Goal: Find specific fact: Find specific fact

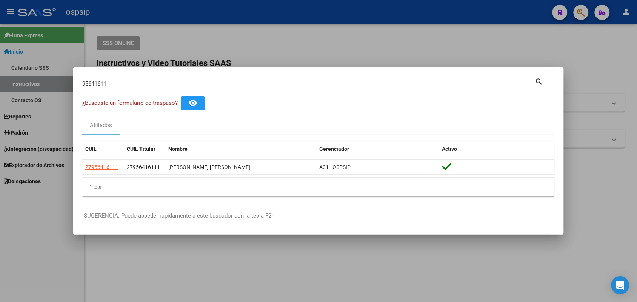
click at [141, 79] on div "95641611 Buscar (apellido, dni, [PERSON_NAME], [PERSON_NAME], cuit, obra social)" at bounding box center [308, 83] width 453 height 11
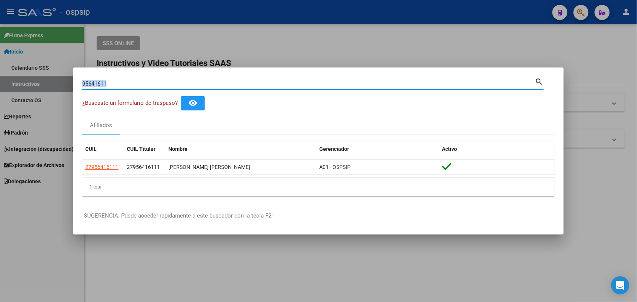
click at [141, 79] on div "95641611 Buscar (apellido, dni, [PERSON_NAME], [PERSON_NAME], cuit, obra social)" at bounding box center [308, 83] width 453 height 11
type input "9"
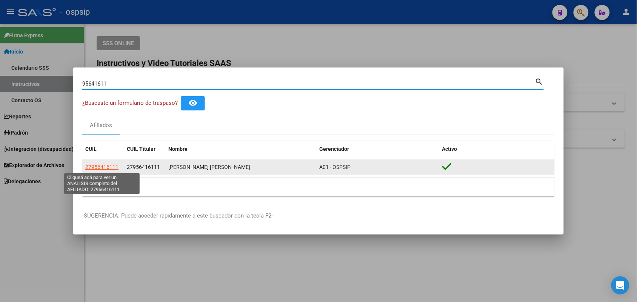
click at [114, 169] on span "27956416111" at bounding box center [101, 167] width 33 height 6
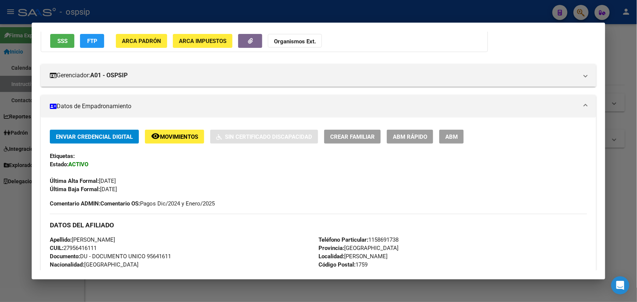
scroll to position [236, 0]
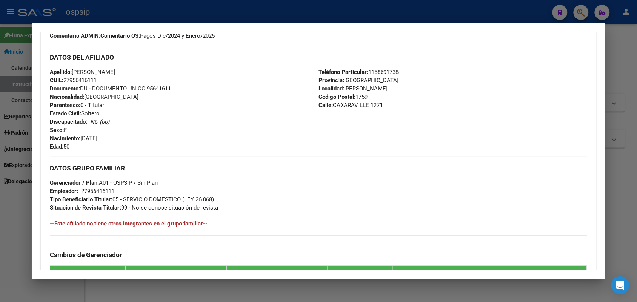
click at [149, 88] on span "Documento: DU - DOCUMENTO UNICO 95641611" at bounding box center [110, 88] width 121 height 7
copy span "95641611"
click at [0, 140] on div at bounding box center [318, 151] width 637 height 302
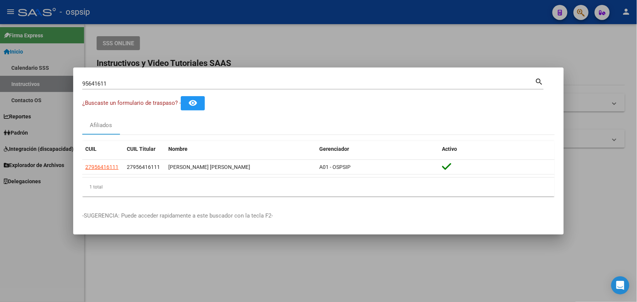
click at [118, 77] on div "95641611 Buscar (apellido, dni, [PERSON_NAME], nro traspaso, cuit, obra social)…" at bounding box center [312, 83] width 461 height 13
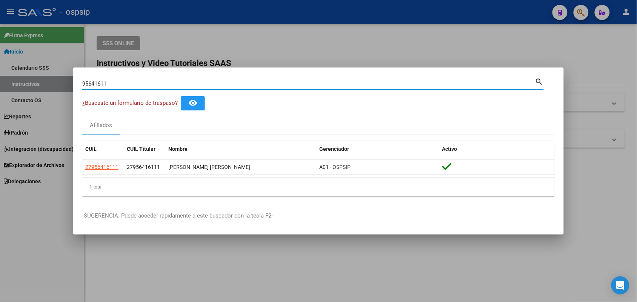
click at [117, 80] on input "95641611" at bounding box center [308, 83] width 453 height 7
type input "28916092"
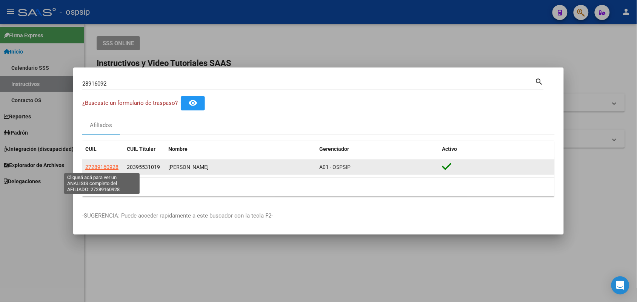
click at [106, 168] on span "27289160928" at bounding box center [101, 167] width 33 height 6
type textarea "27289160928"
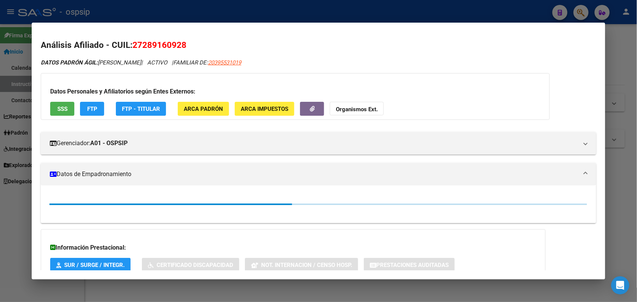
scroll to position [70, 0]
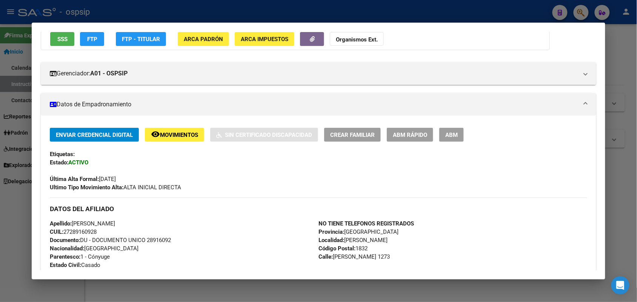
click at [159, 240] on span "Documento: DU - DOCUMENTO UNICO 28916092" at bounding box center [110, 240] width 121 height 7
copy span "28916092"
click at [157, 240] on span "Documento: DU - DOCUMENTO UNICO 28916092" at bounding box center [110, 240] width 121 height 7
